Goal: Task Accomplishment & Management: Use online tool/utility

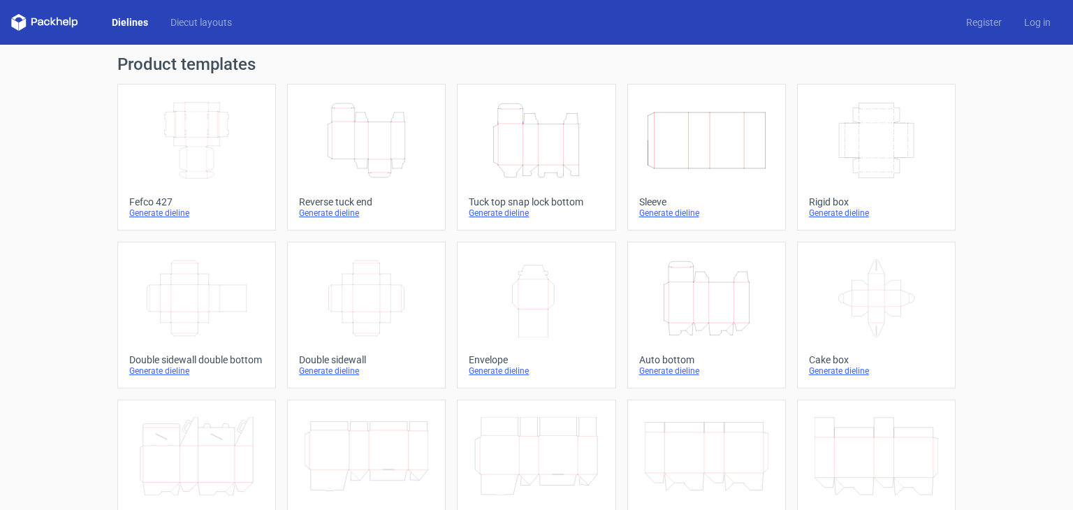
click at [377, 119] on icon "Height Depth Width" at bounding box center [366, 140] width 124 height 78
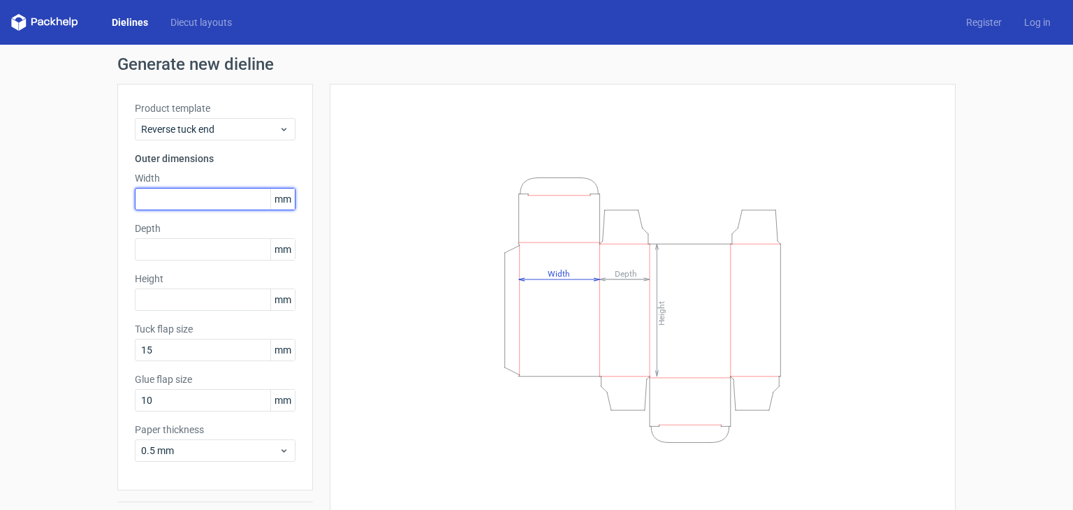
click at [164, 200] on input "text" at bounding box center [215, 199] width 161 height 22
type input "63"
type input "50"
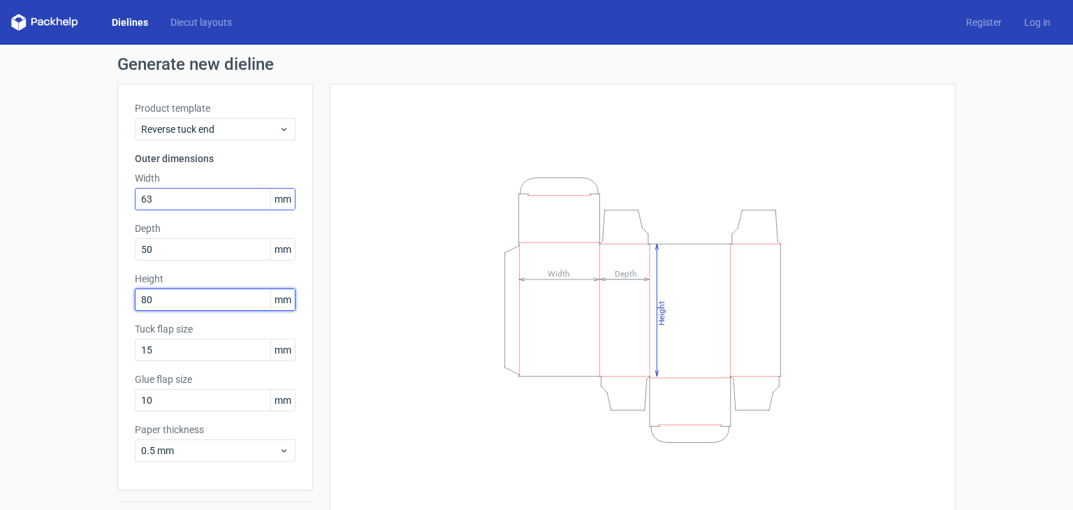
type input "80"
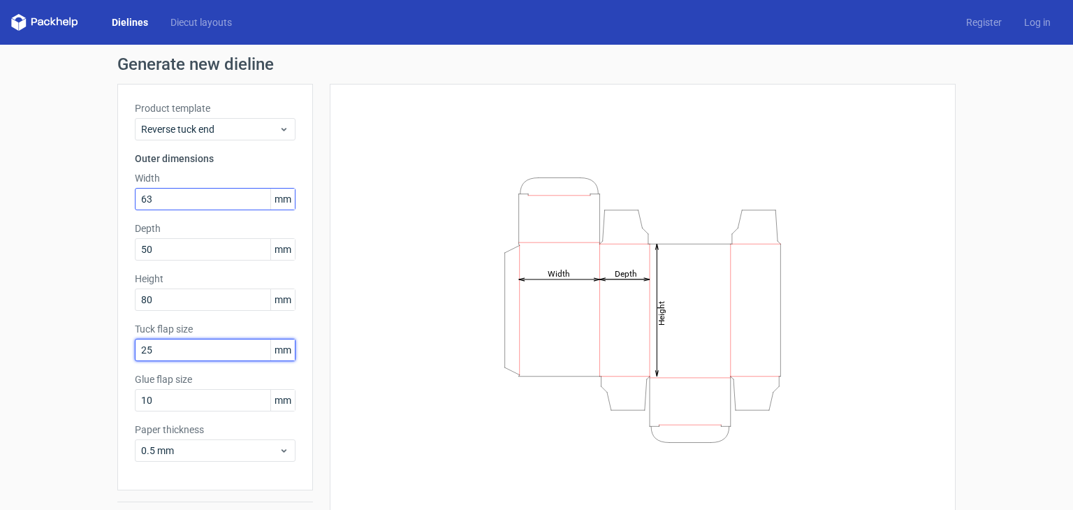
type input "25"
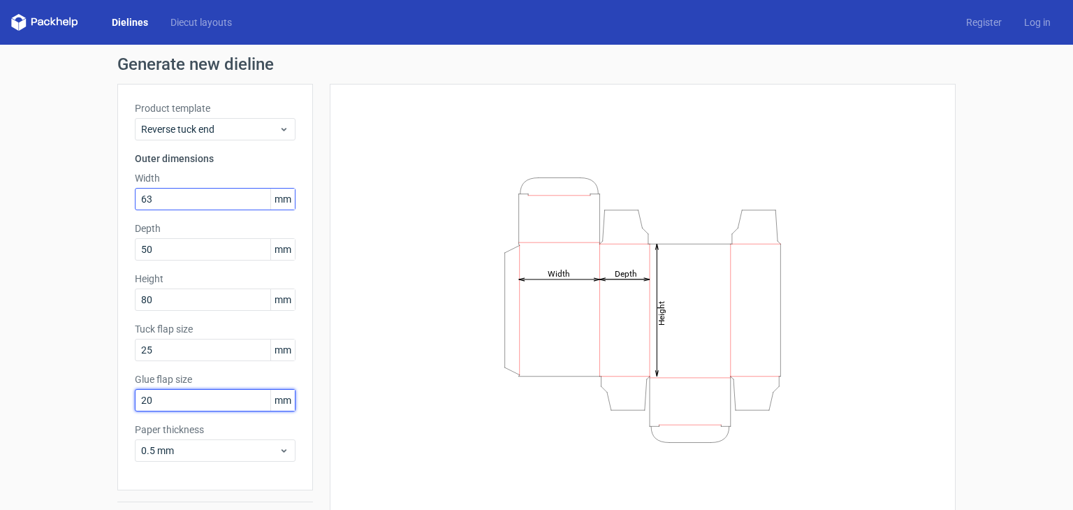
type input "20"
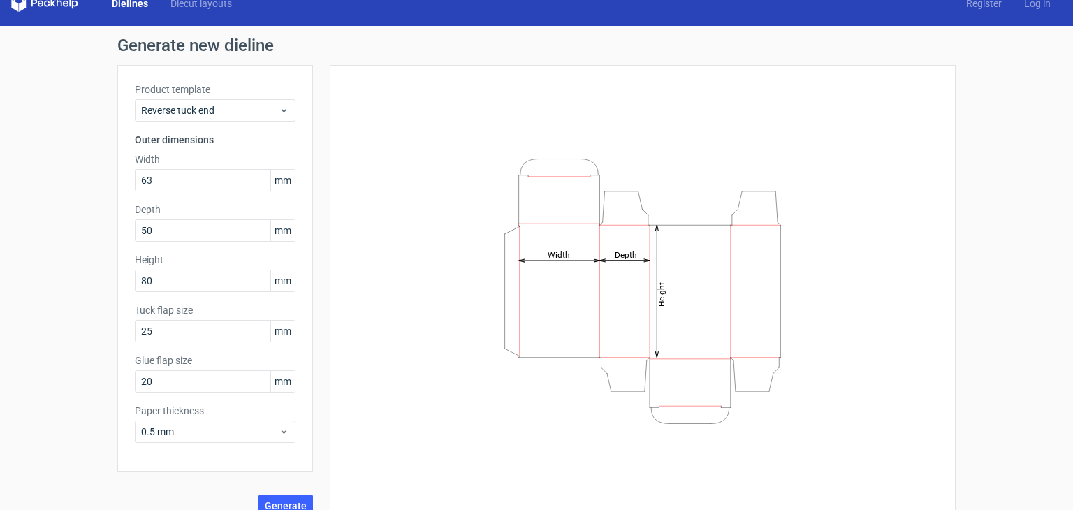
scroll to position [36, 0]
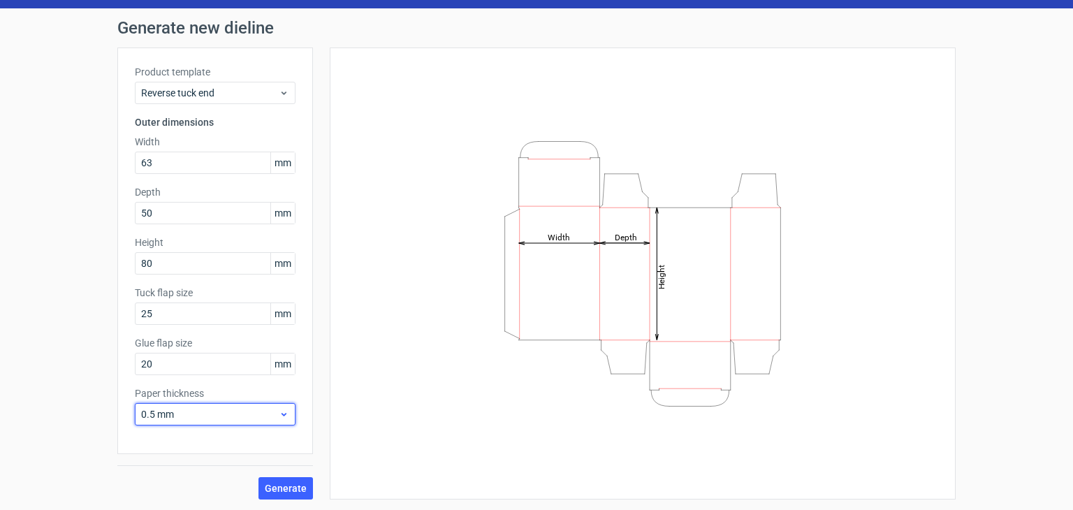
click at [233, 410] on span "0.5 mm" at bounding box center [210, 414] width 138 height 14
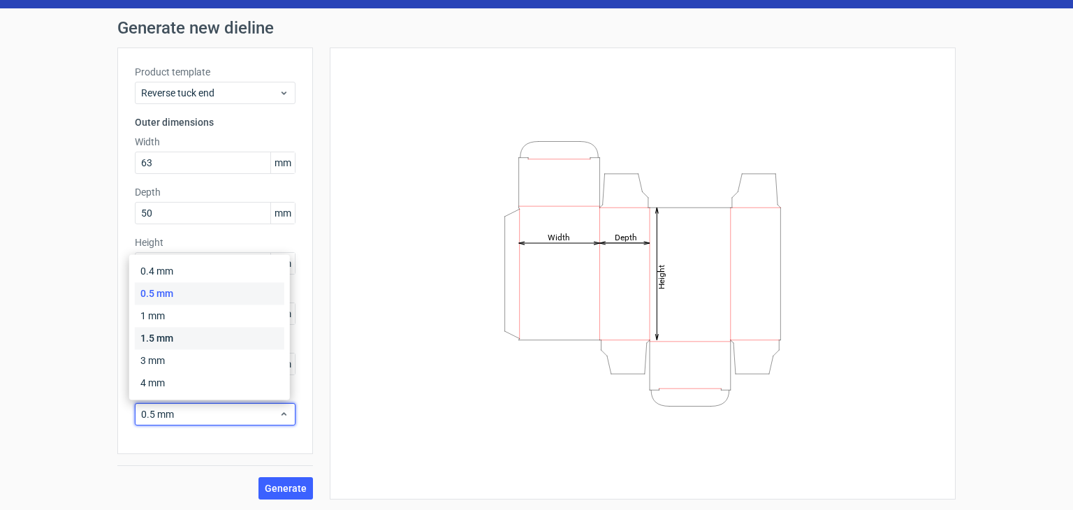
click at [215, 339] on div "1.5 mm" at bounding box center [209, 338] width 149 height 22
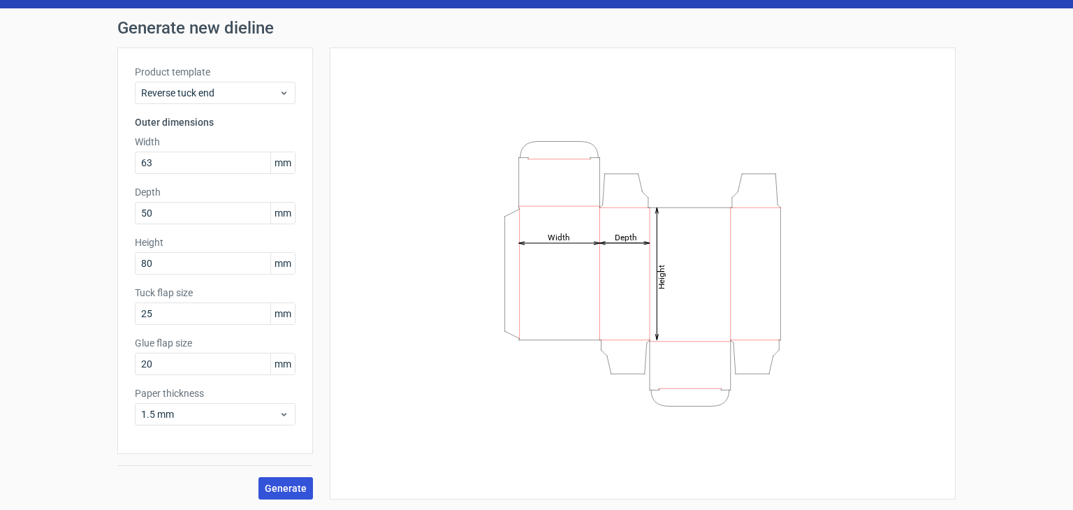
click at [292, 495] on button "Generate" at bounding box center [285, 488] width 54 height 22
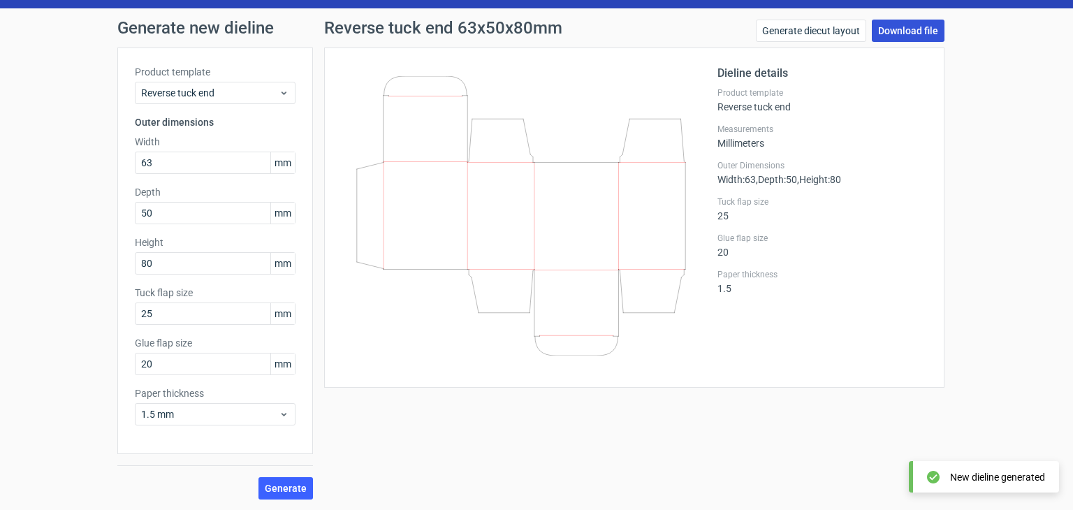
click at [913, 33] on link "Download file" at bounding box center [908, 31] width 73 height 22
click at [881, 29] on link "Download file" at bounding box center [908, 31] width 73 height 22
